Goal: Transaction & Acquisition: Purchase product/service

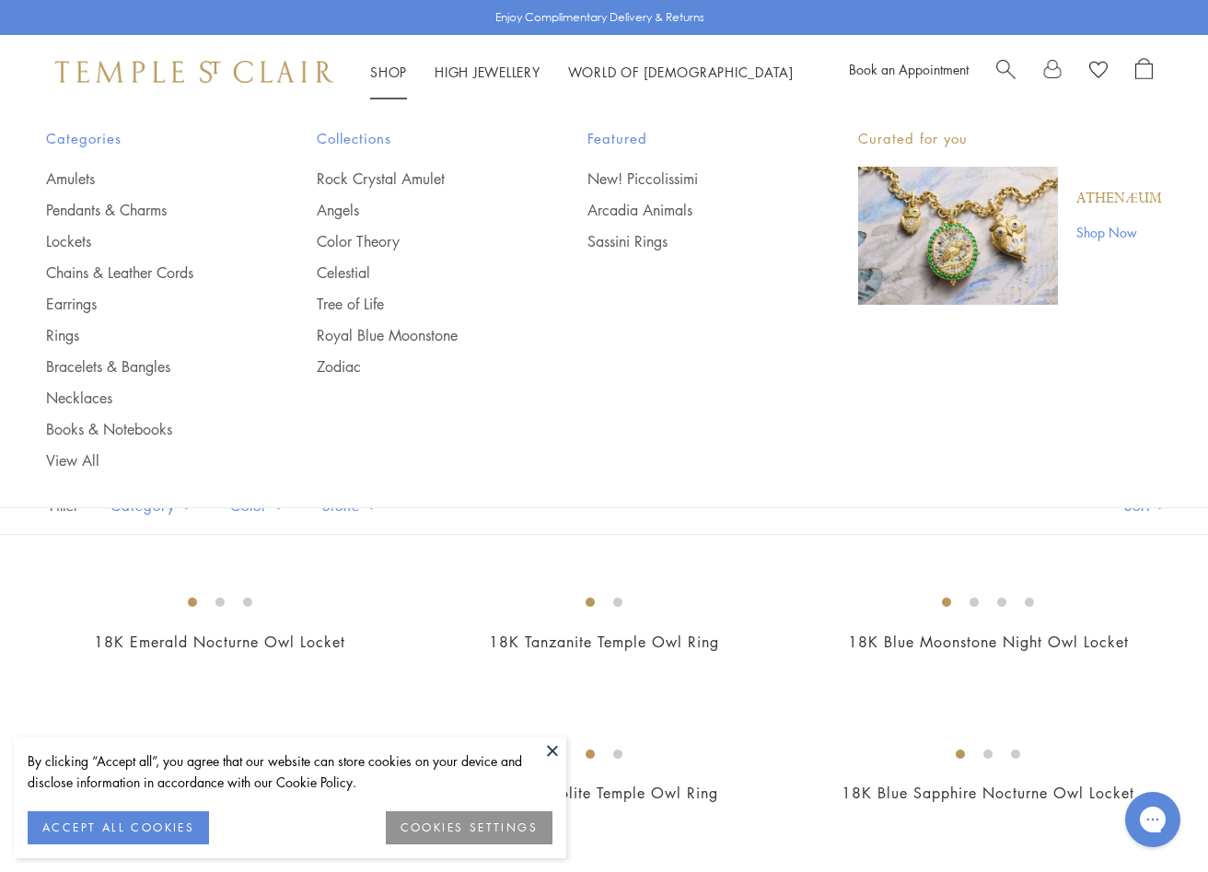
click at [382, 72] on link "Shop Shop" at bounding box center [388, 72] width 37 height 18
click at [144, 207] on link "Pendants & Charms" at bounding box center [144, 210] width 197 height 20
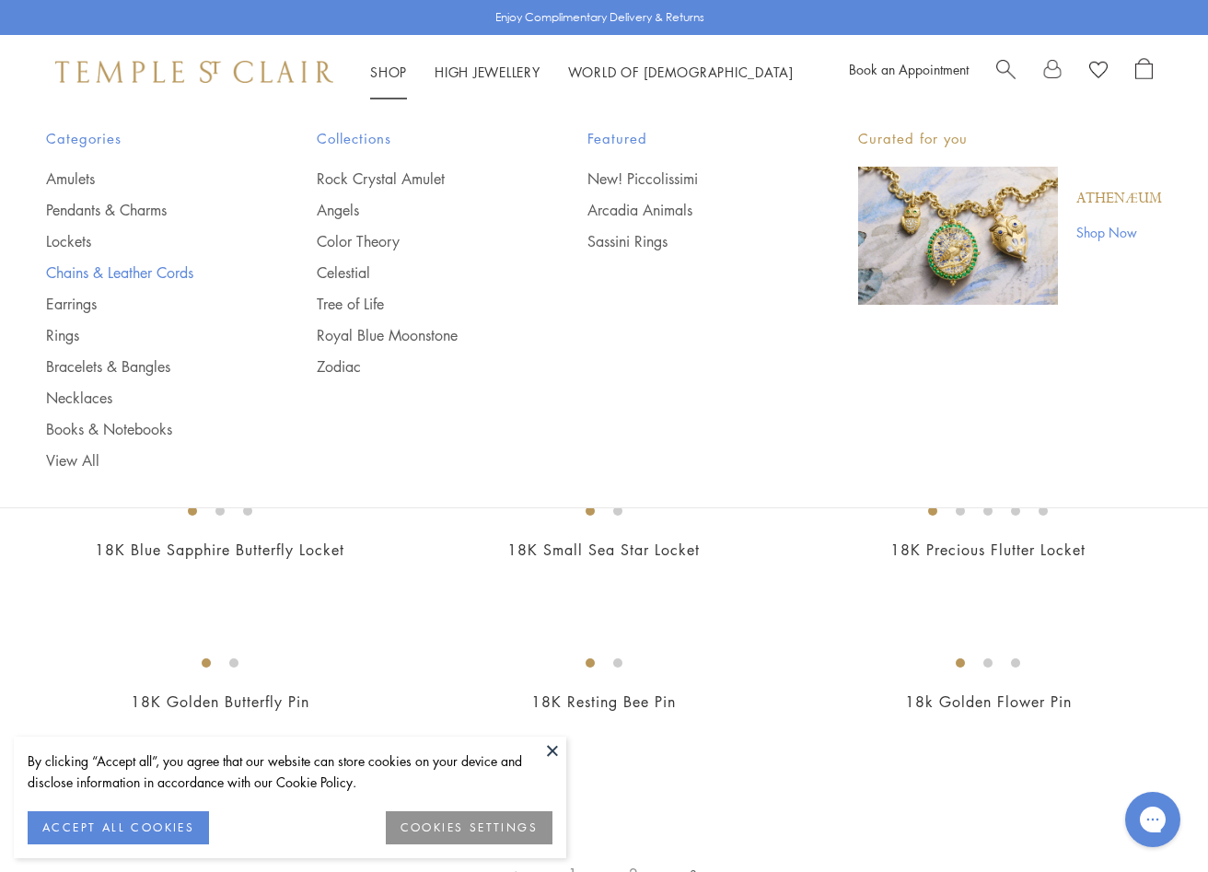
click at [120, 266] on link "Chains & Leather Cords" at bounding box center [144, 272] width 197 height 20
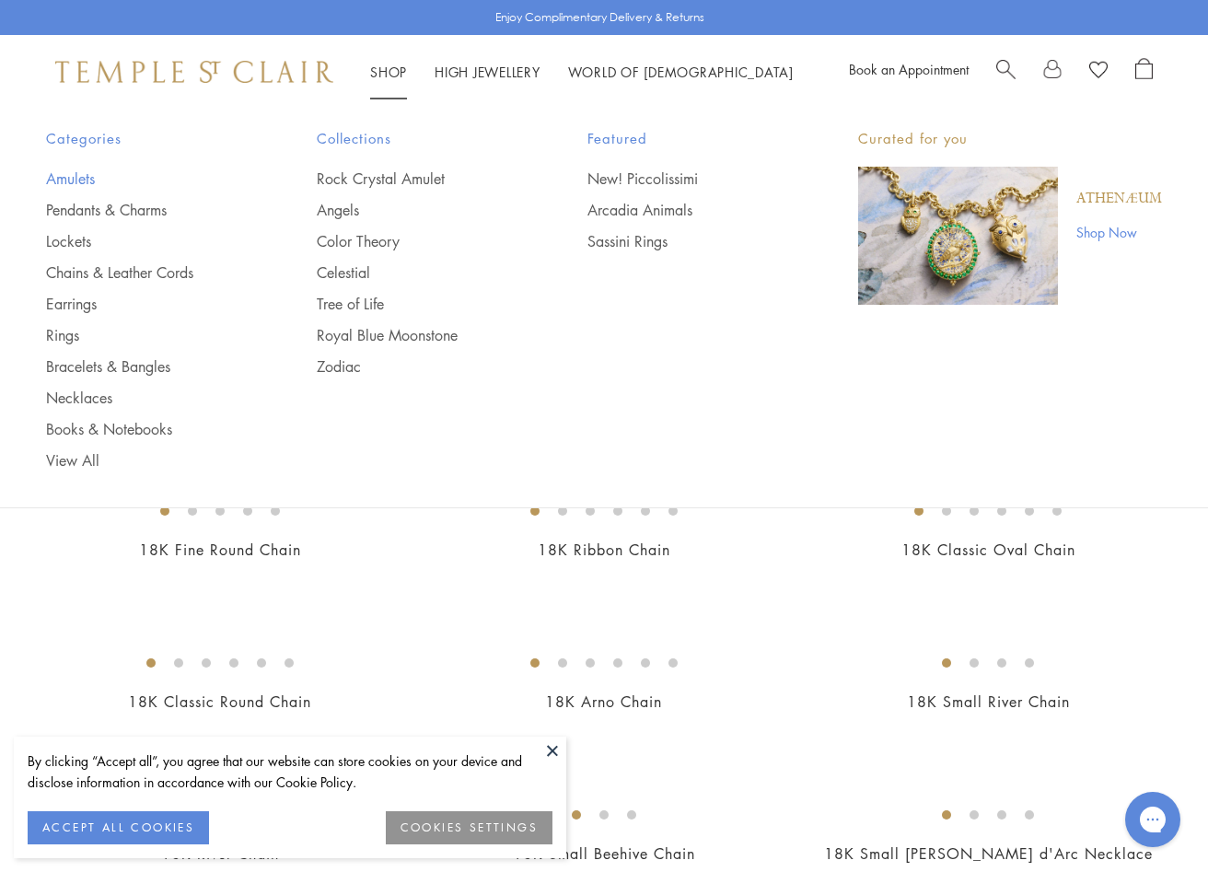
click at [66, 181] on link "Amulets" at bounding box center [144, 179] width 197 height 20
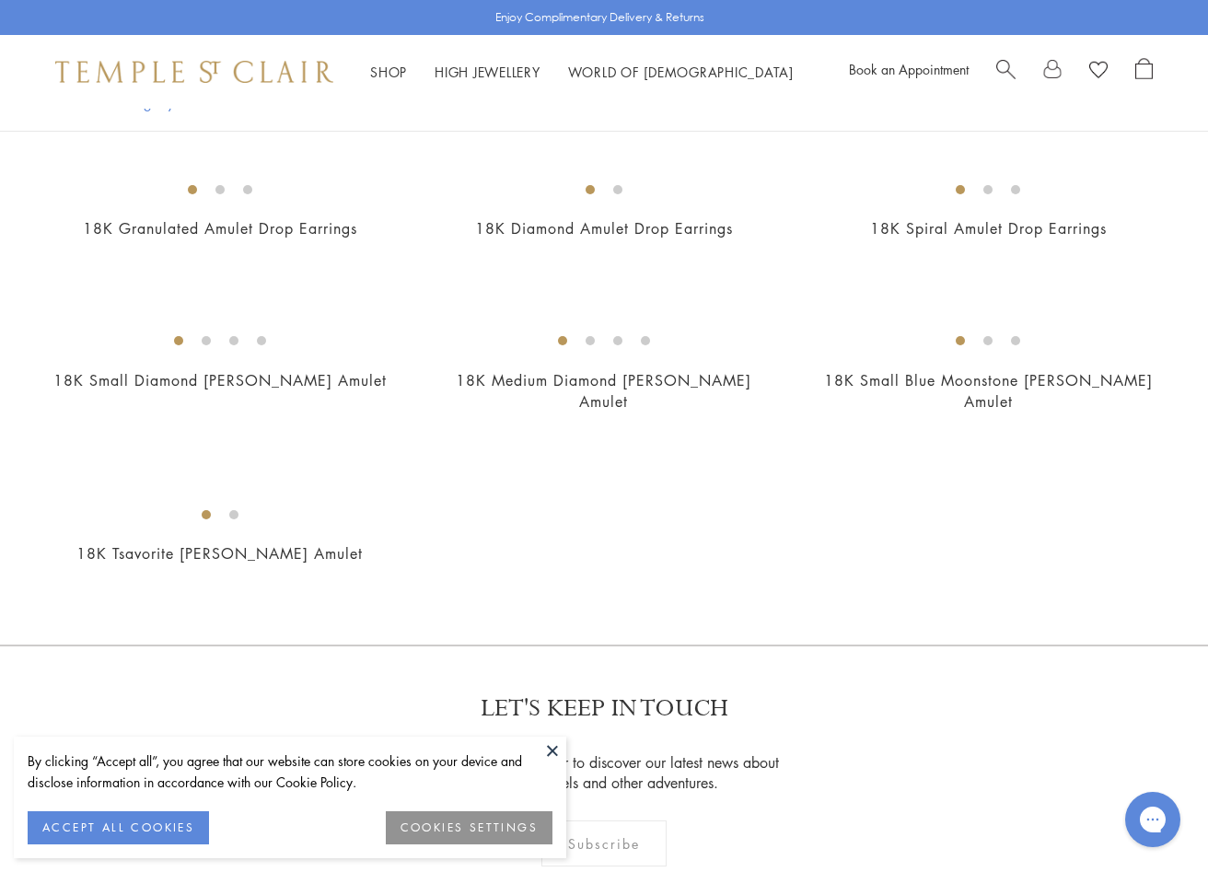
scroll to position [3409, 0]
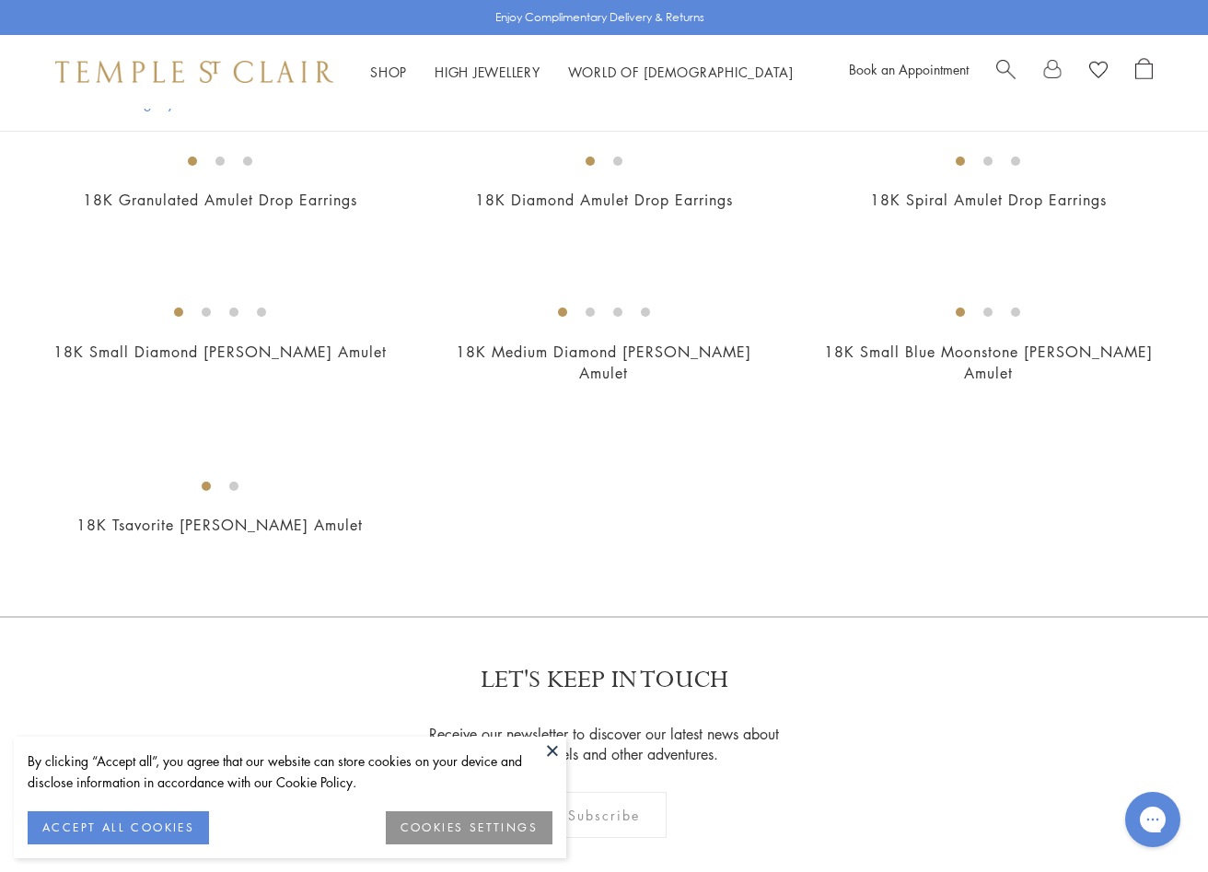
click at [0, 0] on img at bounding box center [0, 0] width 0 height 0
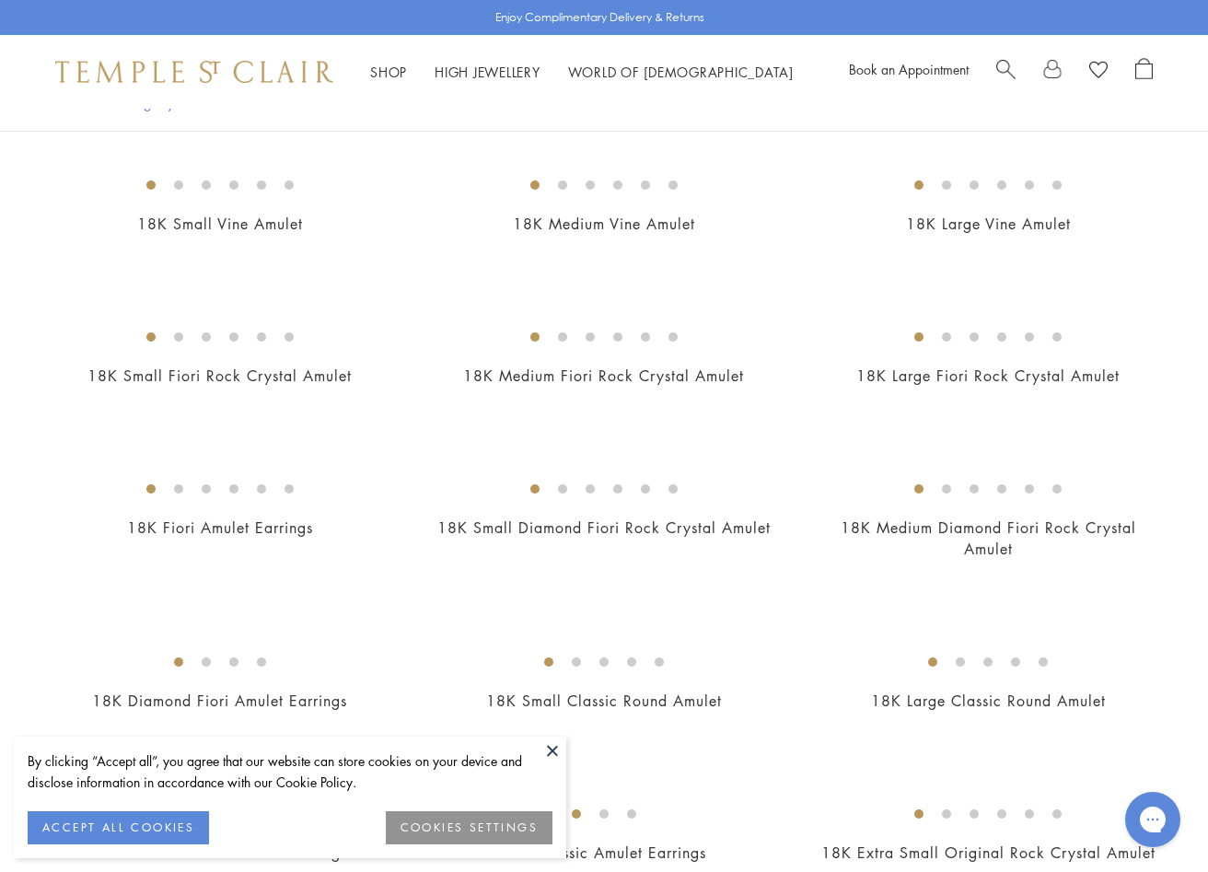
scroll to position [322, 0]
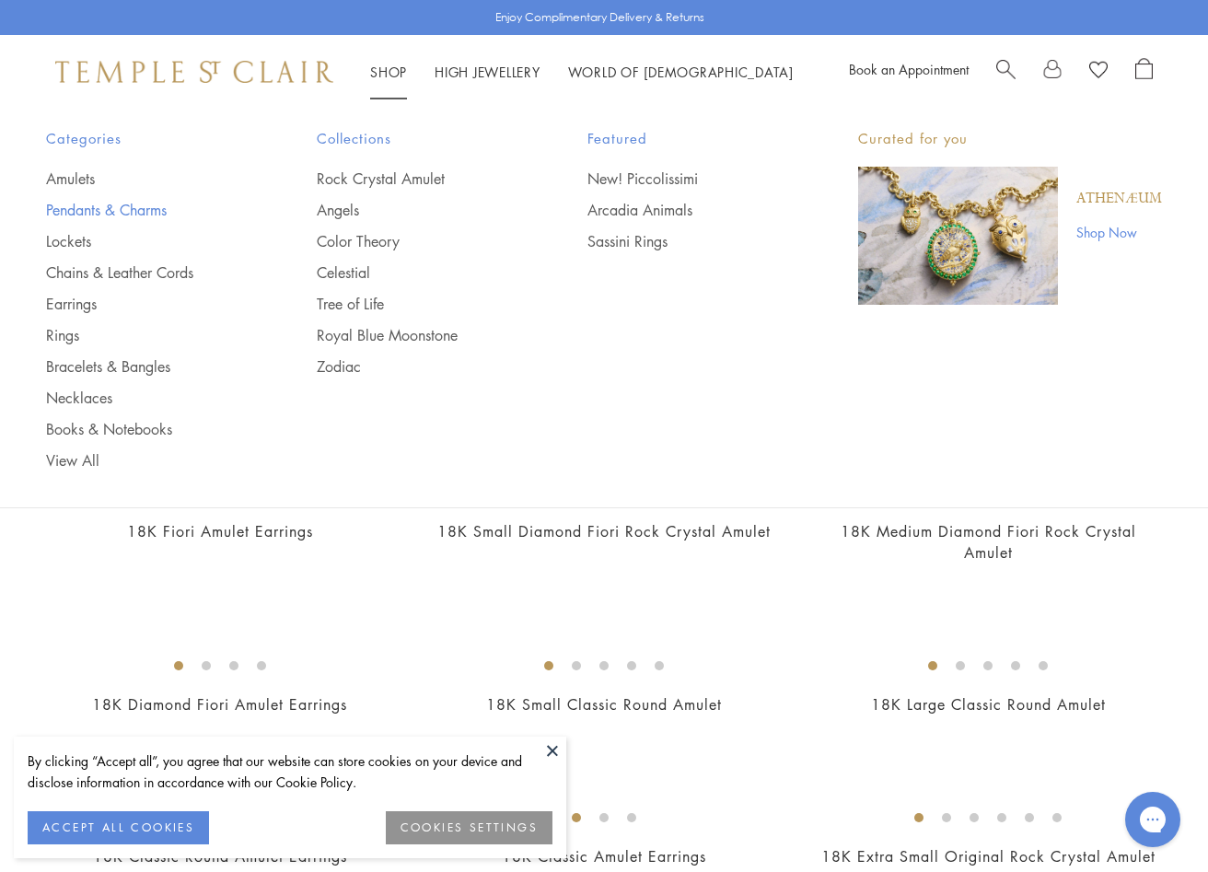
click at [150, 204] on link "Pendants & Charms" at bounding box center [144, 210] width 197 height 20
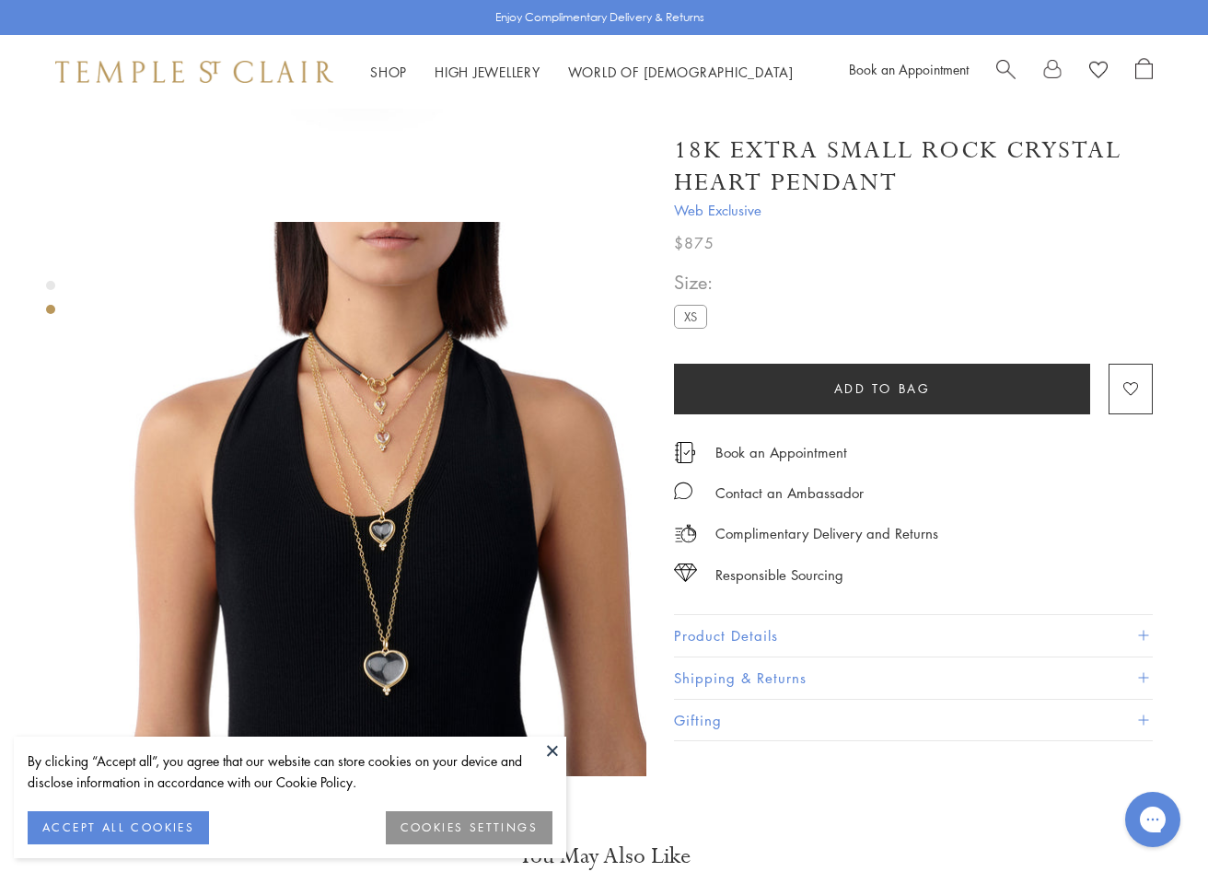
scroll to position [475, 2]
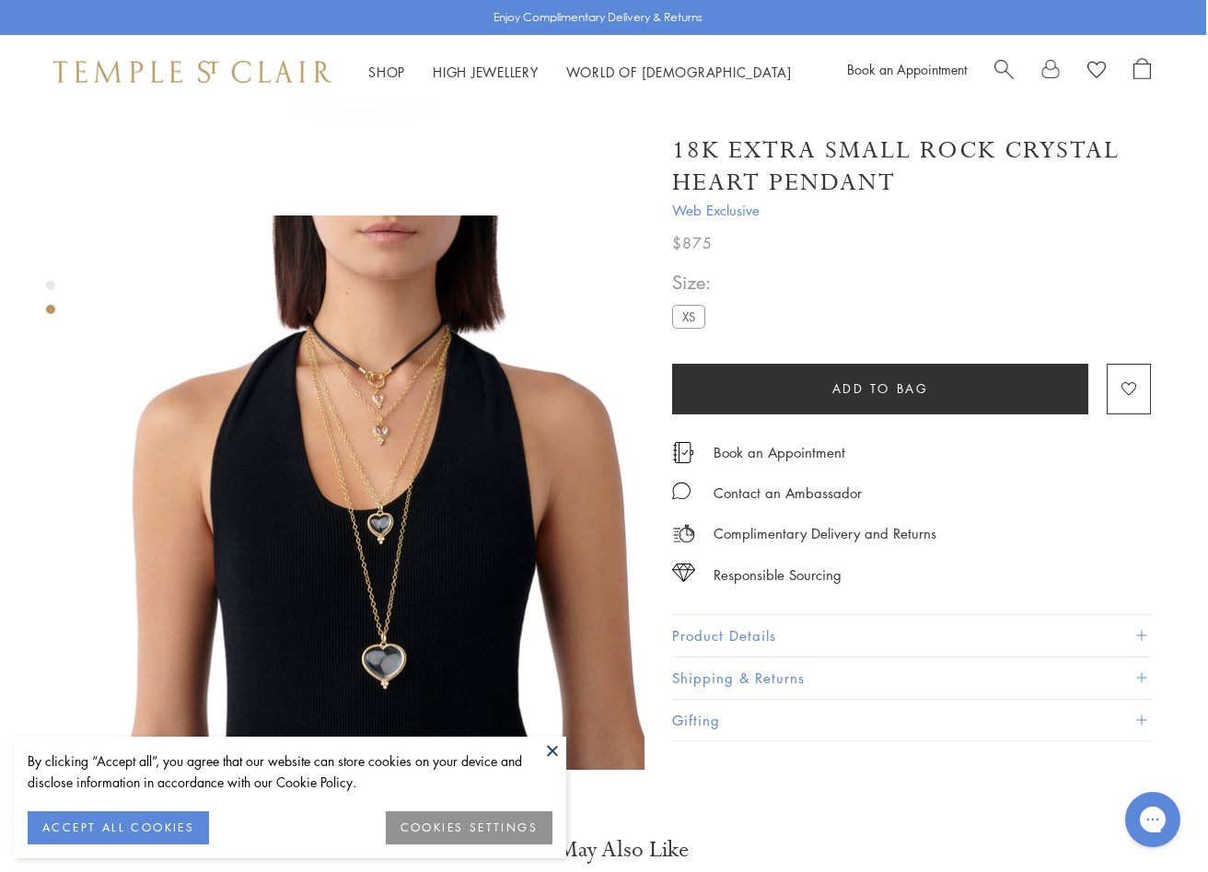
click at [386, 426] on img at bounding box center [367, 492] width 554 height 554
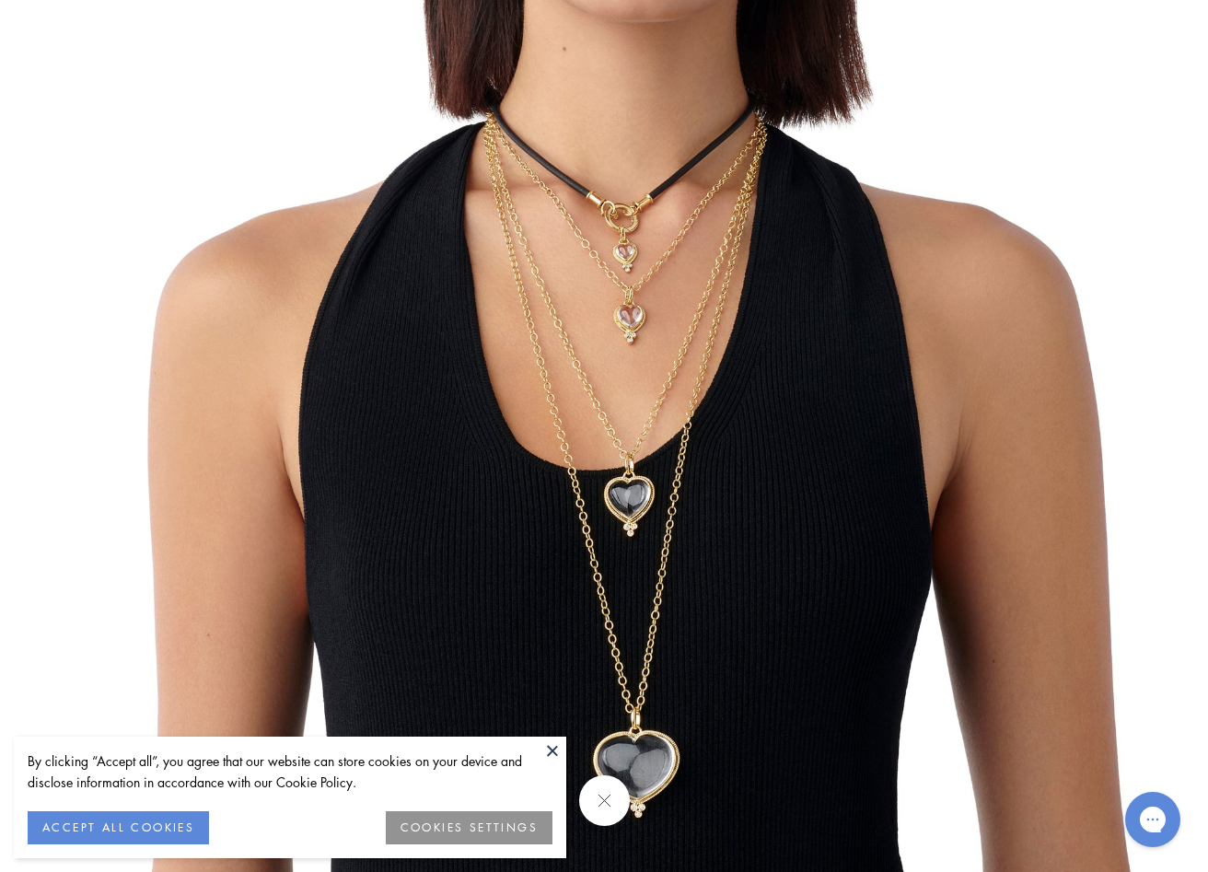
click at [609, 799] on button at bounding box center [603, 800] width 51 height 51
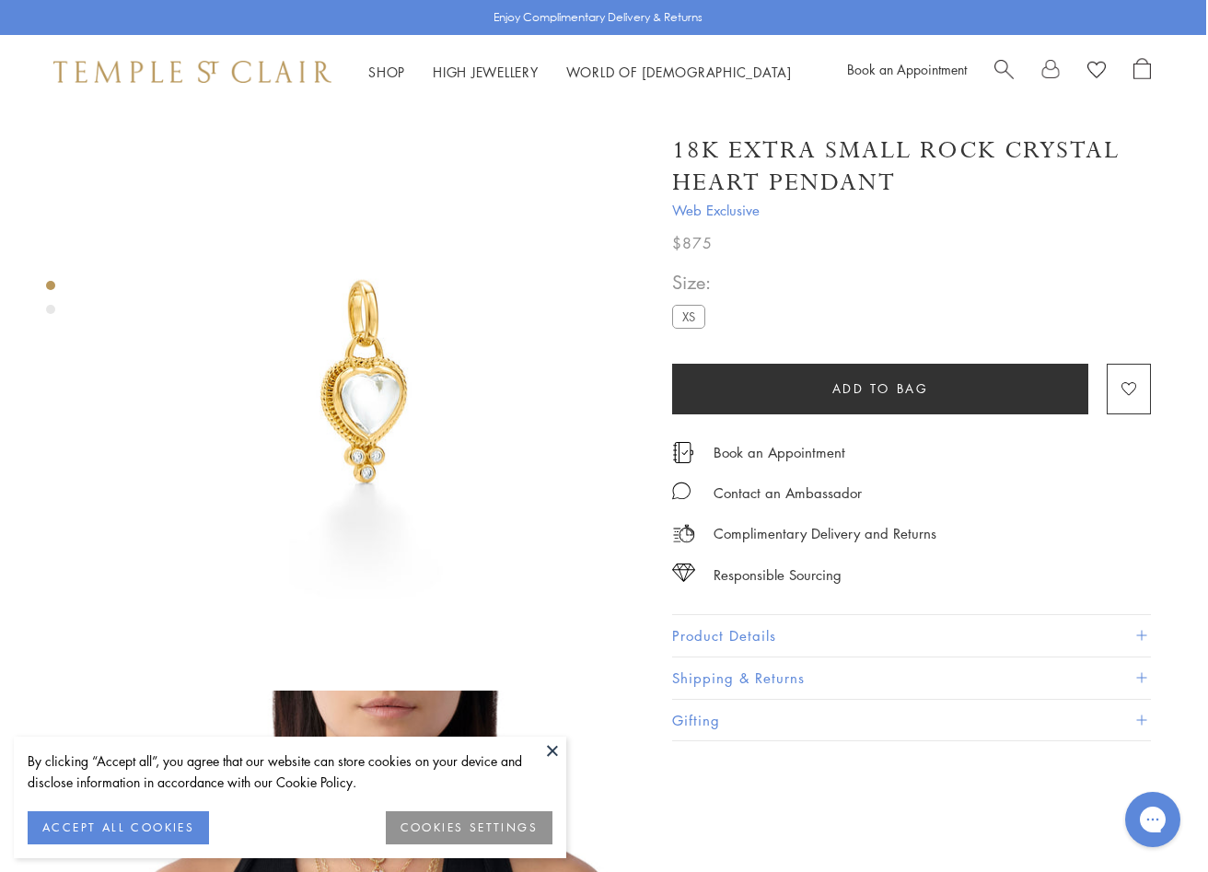
scroll to position [0, 2]
